Goal: Transaction & Acquisition: Purchase product/service

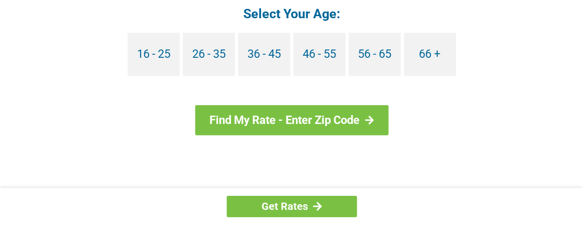
scroll to position [1088, 0]
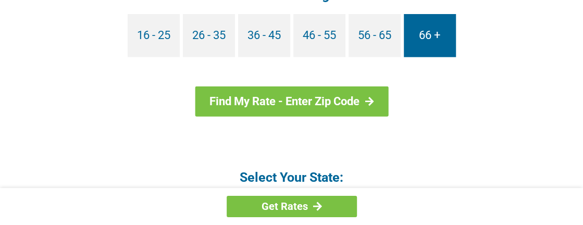
click at [437, 37] on link "66 +" at bounding box center [430, 35] width 52 height 43
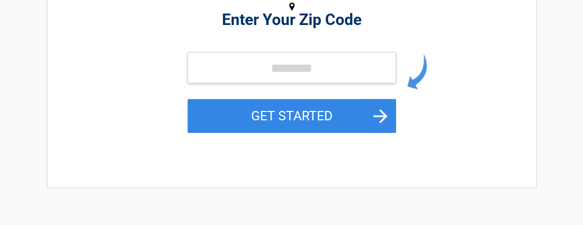
scroll to position [170, 0]
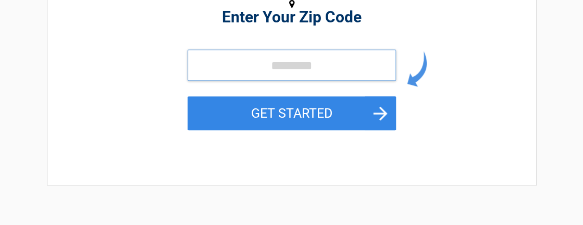
click at [262, 67] on input "tel" at bounding box center [291, 64] width 208 height 31
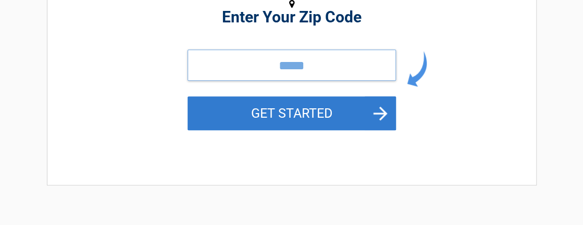
type input "*****"
click at [288, 107] on button "GET STARTED" at bounding box center [291, 113] width 208 height 34
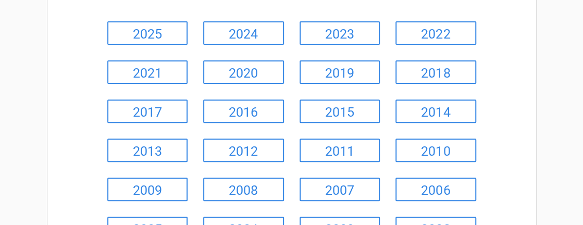
scroll to position [134, 0]
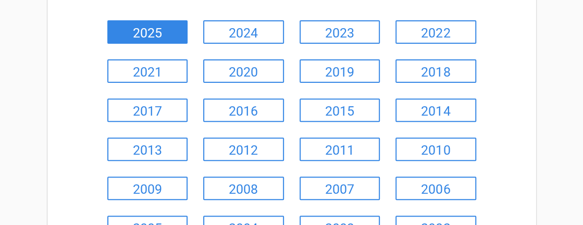
click at [172, 28] on link "2025" at bounding box center [147, 31] width 81 height 23
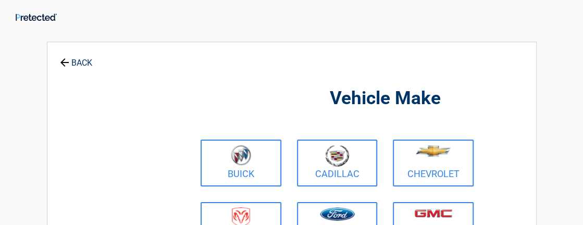
scroll to position [0, 0]
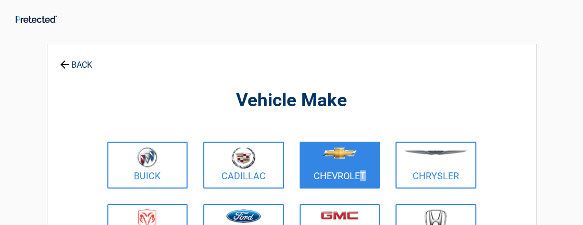
click at [317, 182] on link "Chevrolet" at bounding box center [339, 165] width 81 height 47
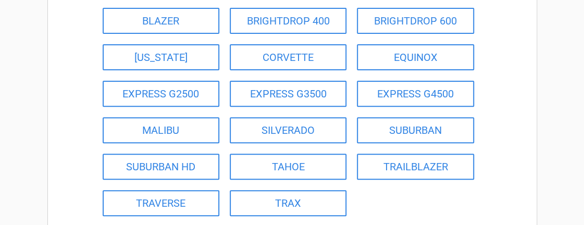
scroll to position [135, 0]
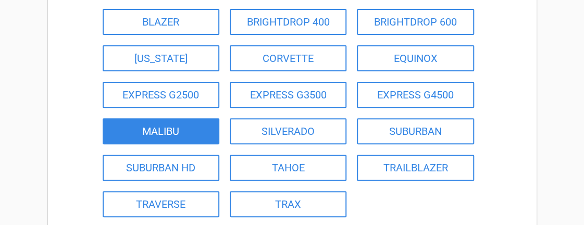
click at [157, 132] on link "MALIBU" at bounding box center [161, 131] width 117 height 26
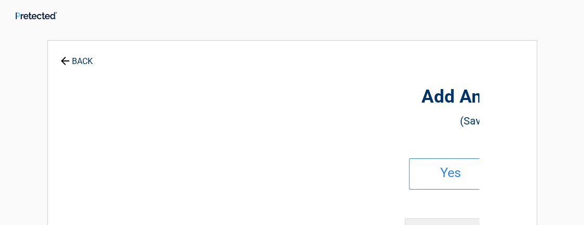
scroll to position [0, 0]
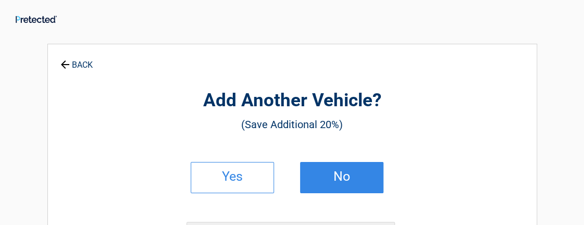
click at [335, 177] on h2 "No" at bounding box center [341, 176] width 61 height 7
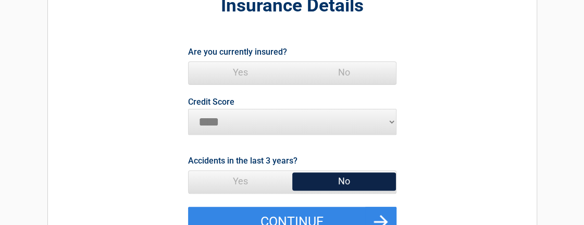
scroll to position [115, 0]
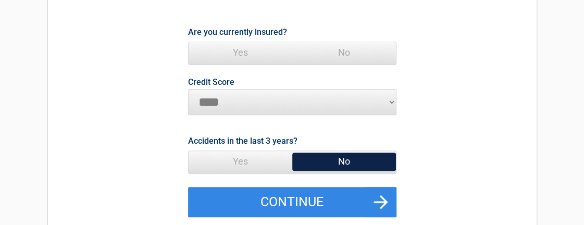
click at [233, 46] on span "Yes" at bounding box center [241, 52] width 104 height 21
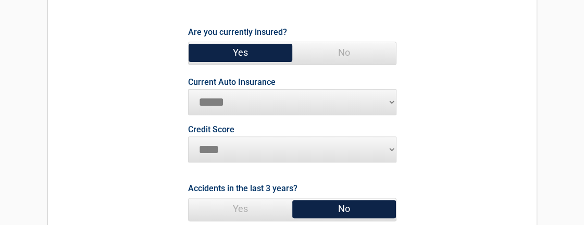
click at [389, 104] on select "**********" at bounding box center [292, 102] width 208 height 26
select select "**********"
click at [188, 89] on select "**********" at bounding box center [292, 102] width 208 height 26
click at [393, 152] on select "********* **** ******* ****" at bounding box center [292, 149] width 208 height 26
select select "*********"
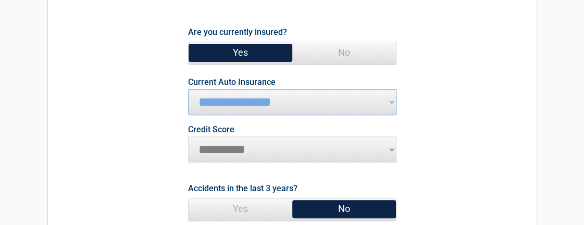
click at [188, 136] on select "********* **** ******* ****" at bounding box center [292, 149] width 208 height 26
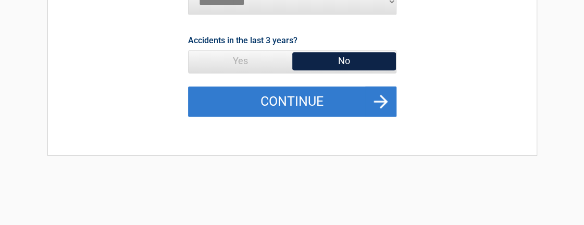
click at [327, 99] on button "Continue" at bounding box center [292, 101] width 208 height 30
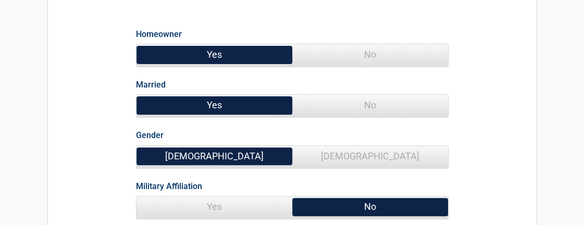
scroll to position [125, 0]
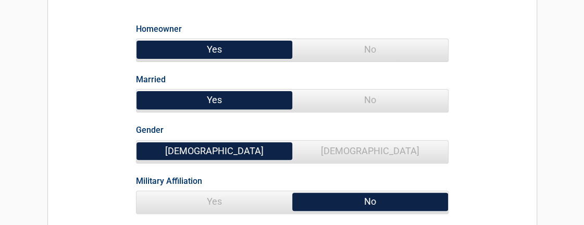
click at [399, 101] on span "No" at bounding box center [370, 100] width 156 height 21
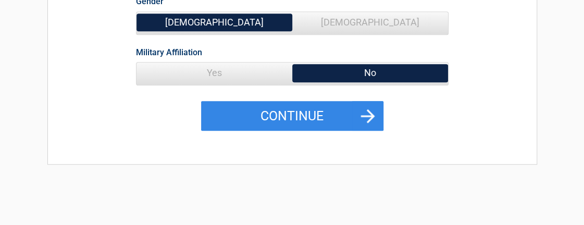
scroll to position [256, 0]
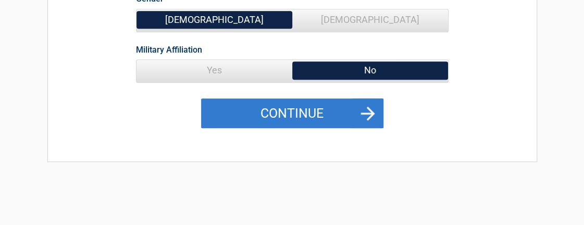
click at [334, 110] on button "Continue" at bounding box center [292, 113] width 182 height 30
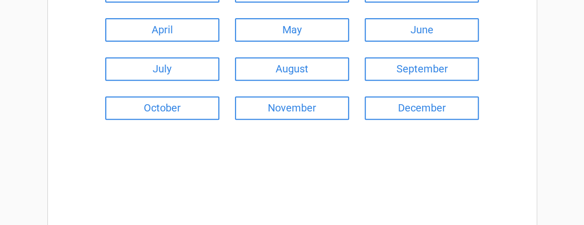
scroll to position [170, 0]
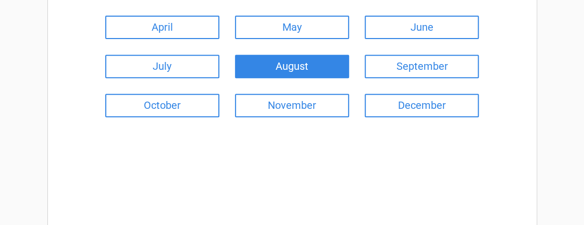
click at [326, 59] on link "August" at bounding box center [292, 66] width 114 height 23
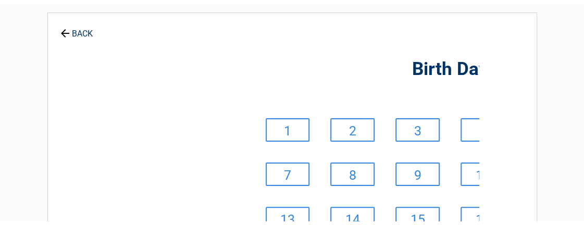
scroll to position [0, 0]
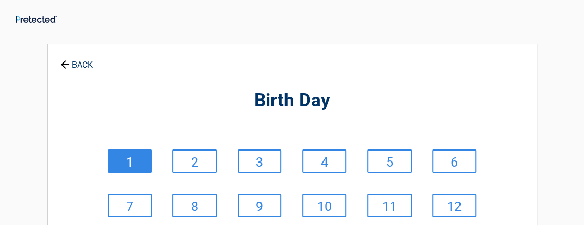
click at [140, 159] on link "1" at bounding box center [130, 160] width 44 height 23
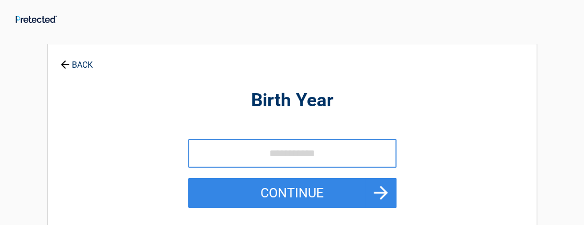
click at [89, 69] on link "BACK" at bounding box center [76, 60] width 36 height 18
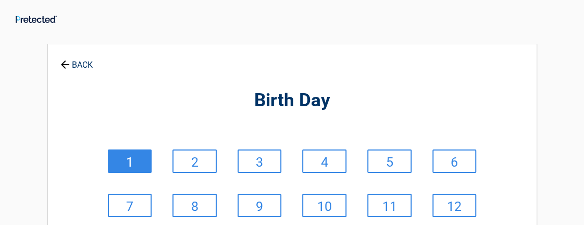
click at [144, 159] on link "1" at bounding box center [130, 160] width 44 height 23
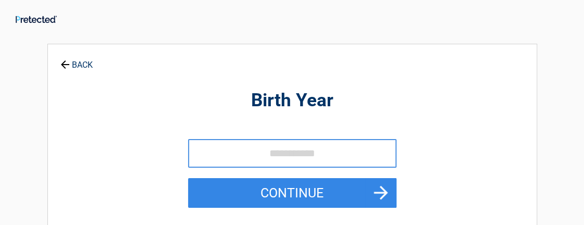
click at [79, 66] on link "BACK" at bounding box center [76, 60] width 36 height 18
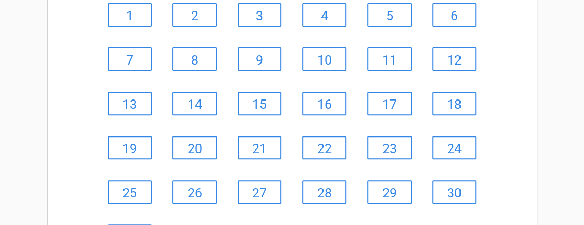
scroll to position [140, 0]
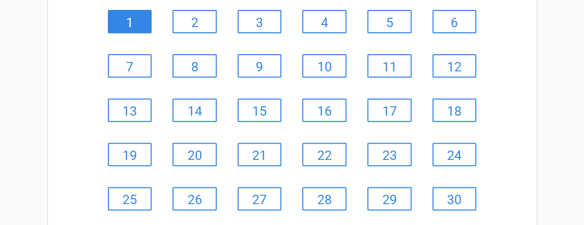
click at [135, 19] on link "1" at bounding box center [130, 21] width 44 height 23
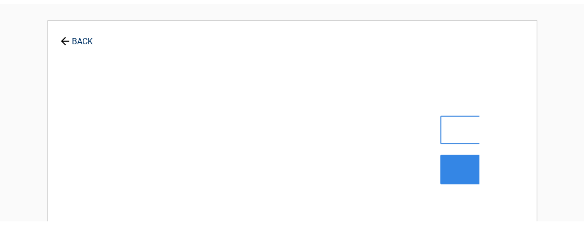
scroll to position [0, 0]
